Goal: Find specific fact: Find specific fact

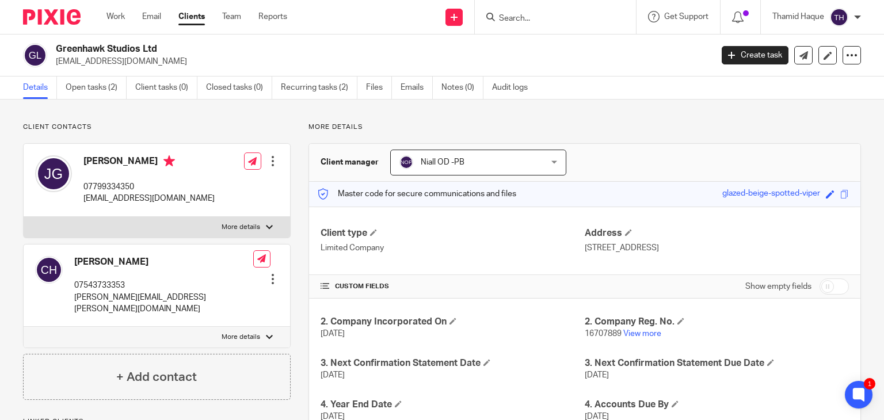
scroll to position [58, 0]
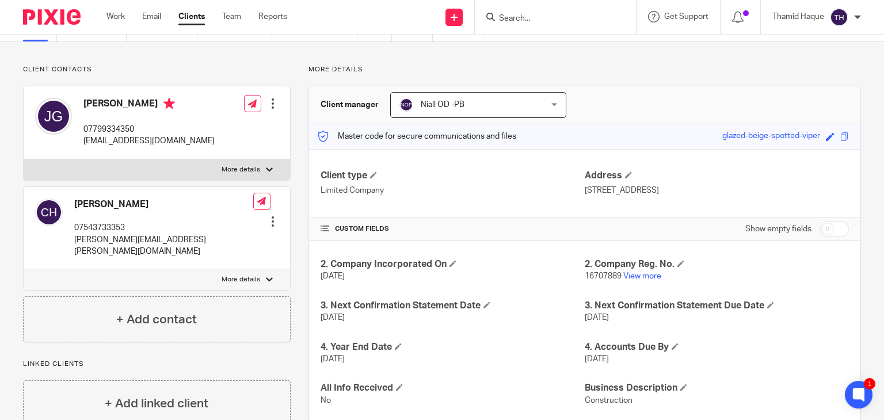
click at [563, 14] on input "Search" at bounding box center [550, 19] width 104 height 10
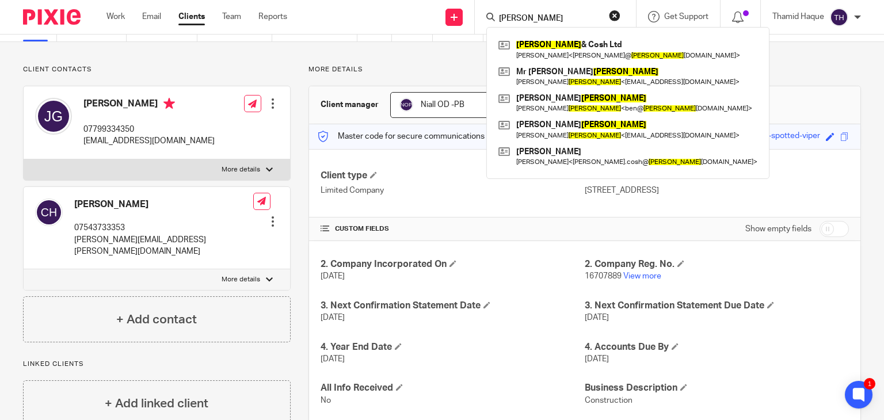
type input "[PERSON_NAME]"
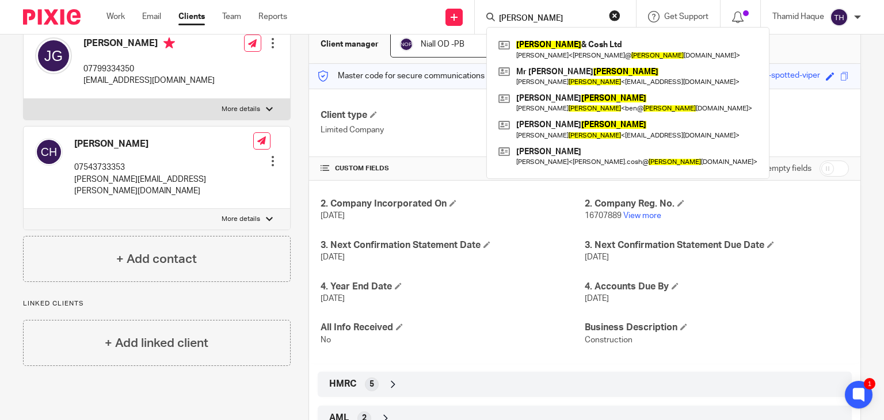
scroll to position [161, 0]
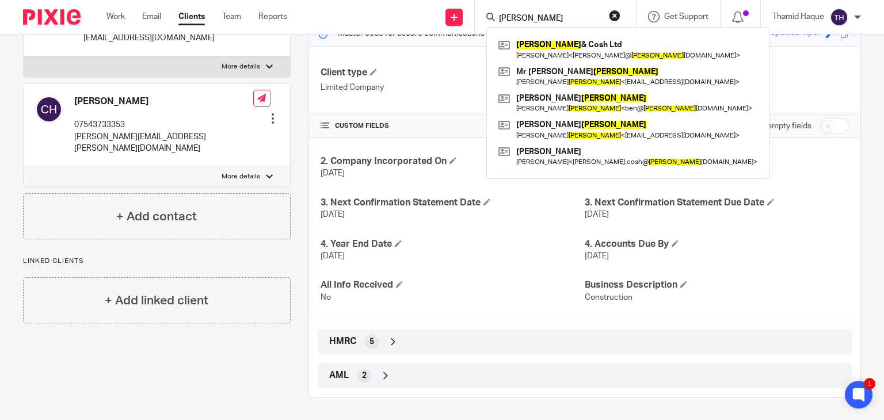
click at [390, 344] on icon at bounding box center [393, 342] width 12 height 12
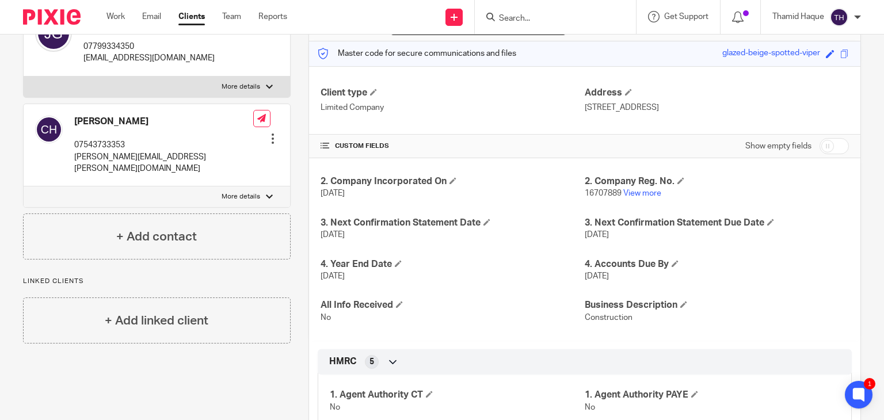
scroll to position [0, 0]
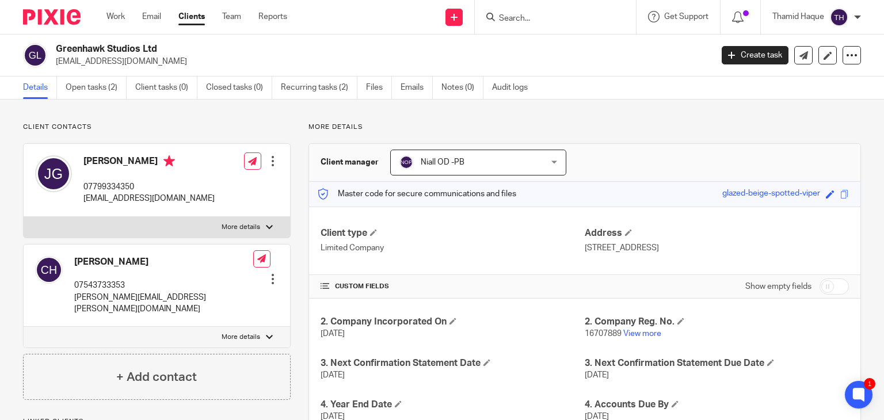
click at [513, 14] on input "Search" at bounding box center [550, 19] width 104 height 10
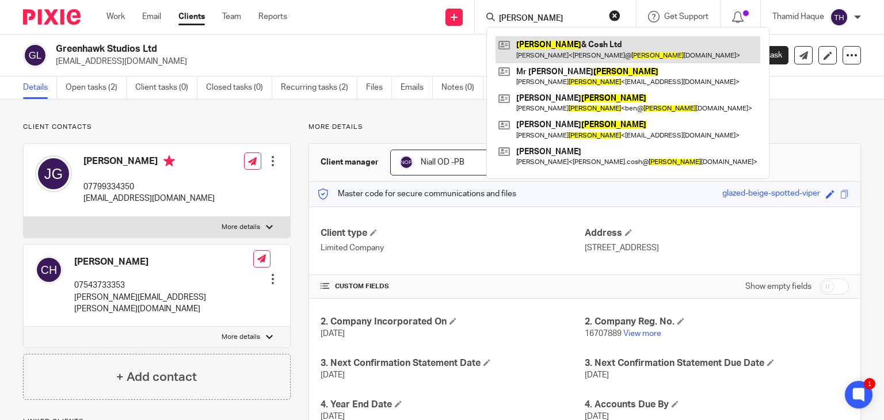
type input "[PERSON_NAME]"
click at [557, 51] on link at bounding box center [628, 49] width 265 height 26
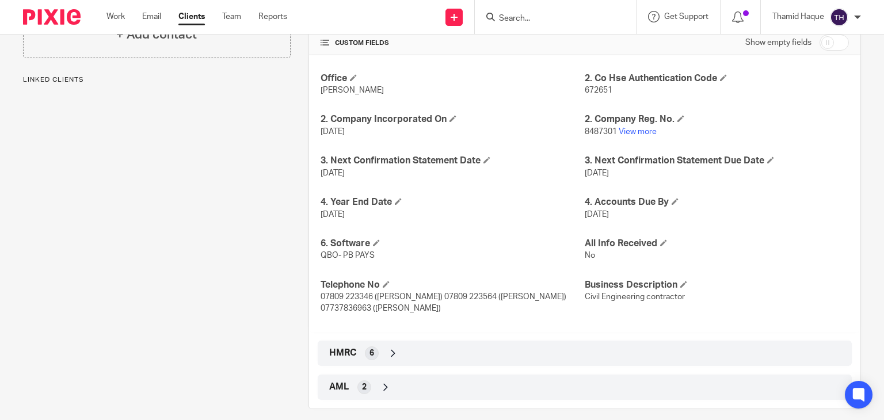
click at [407, 344] on div "HMRC 6" at bounding box center [584, 354] width 517 height 20
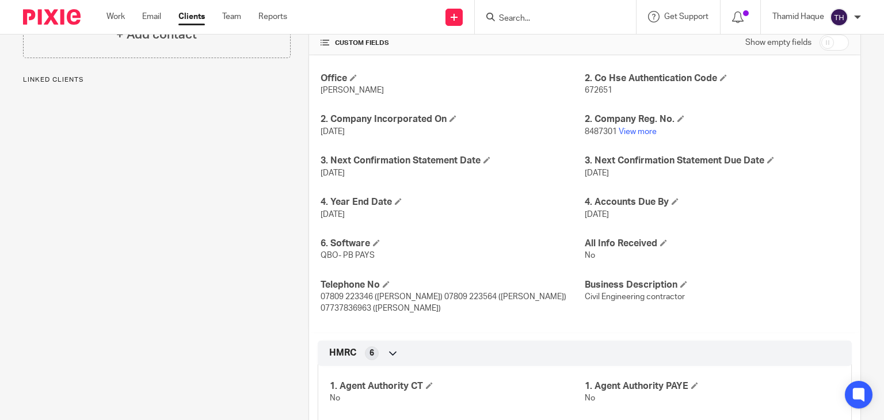
scroll to position [403, 0]
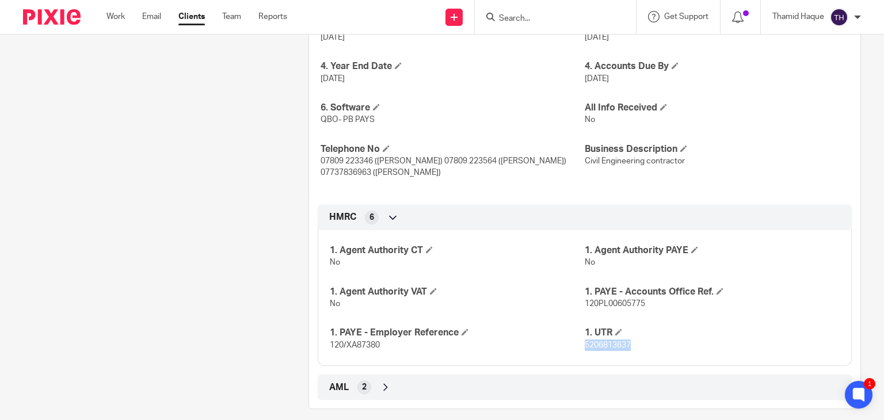
drag, startPoint x: 627, startPoint y: 334, endPoint x: 579, endPoint y: 334, distance: 48.3
click at [585, 340] on p "5206813637" at bounding box center [712, 346] width 255 height 12
copy span "5206813637"
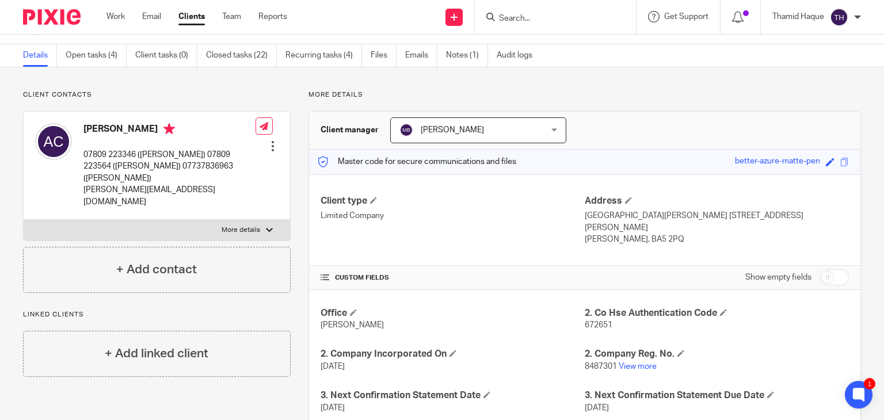
scroll to position [0, 0]
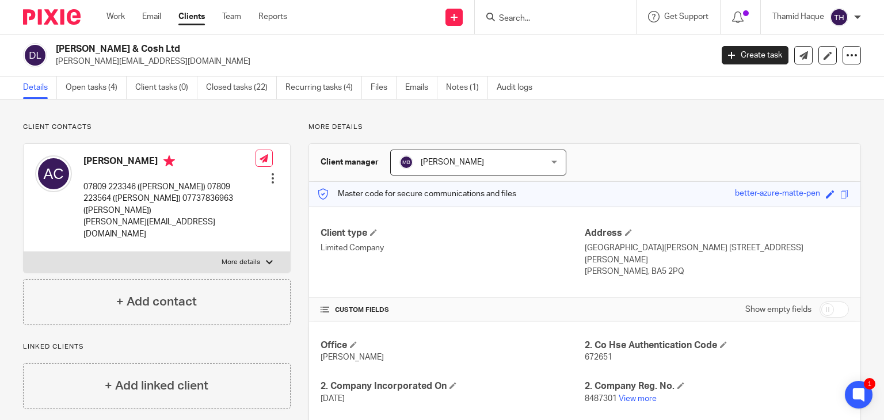
click at [583, 18] on input "Search" at bounding box center [550, 19] width 104 height 10
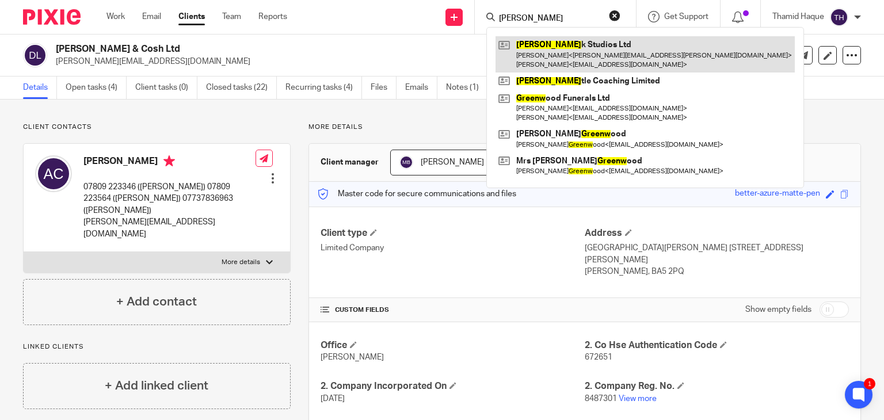
type input "greenhaw"
click at [548, 49] on link at bounding box center [645, 54] width 299 height 36
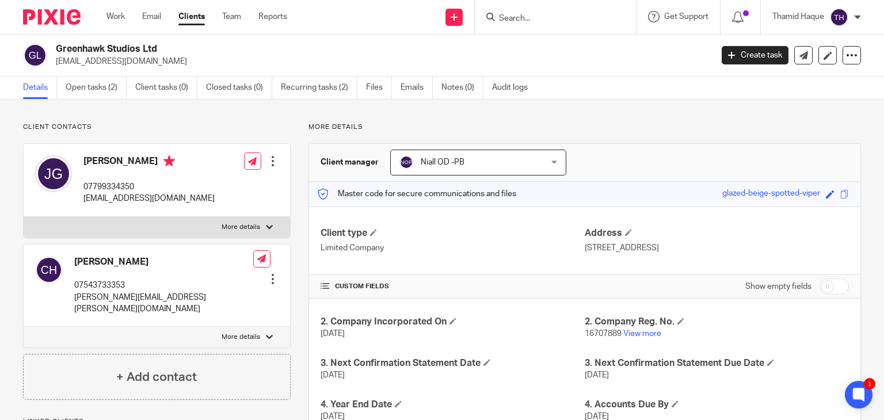
click at [16, 301] on div "Client contacts [PERSON_NAME] 07543733353 [PERSON_NAME][EMAIL_ADDRESS][PERSON_N…" at bounding box center [147, 341] width 285 height 436
click at [13, 312] on div "Client contacts Chris Haxton 07543733353 chris.haxton@gmail.com Edit contact Cr…" at bounding box center [147, 341] width 285 height 436
